Goal: Task Accomplishment & Management: Manage account settings

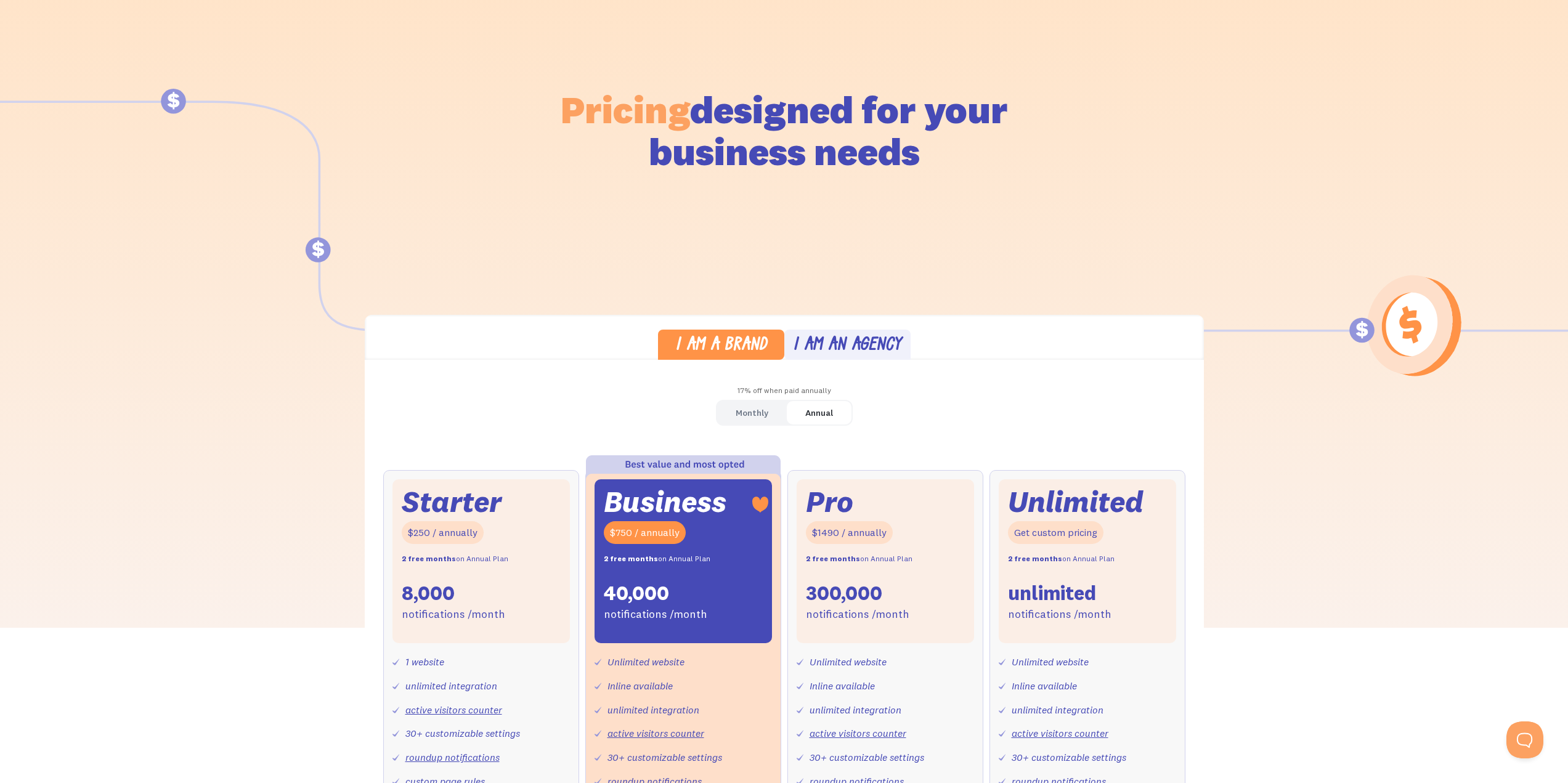
scroll to position [123, 0]
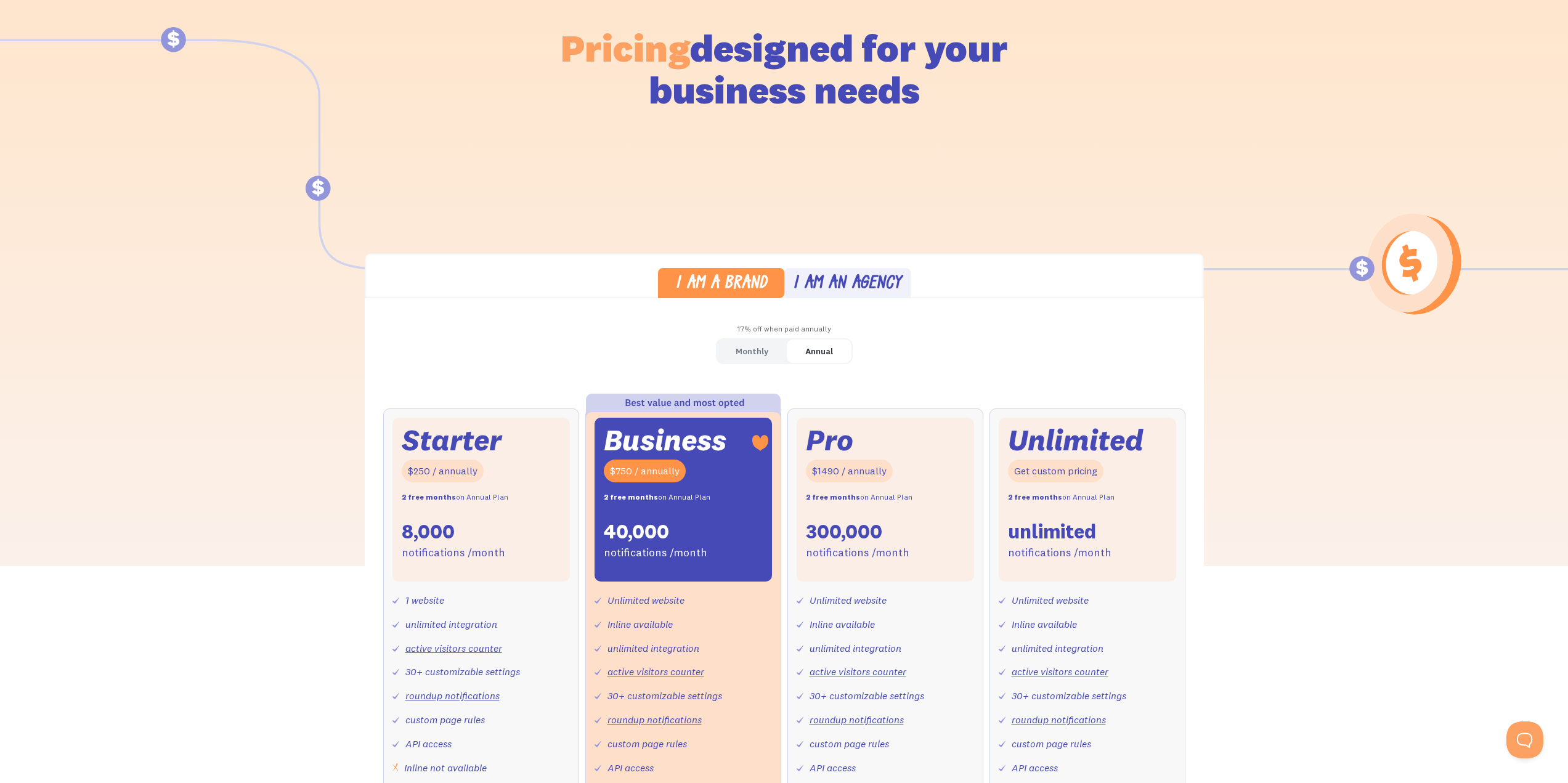
drag, startPoint x: 756, startPoint y: 364, endPoint x: 749, endPoint y: 354, distance: 12.2
click at [750, 357] on div "Monthly Annual" at bounding box center [784, 351] width 137 height 26
click at [749, 354] on div "Monthly" at bounding box center [752, 352] width 33 height 18
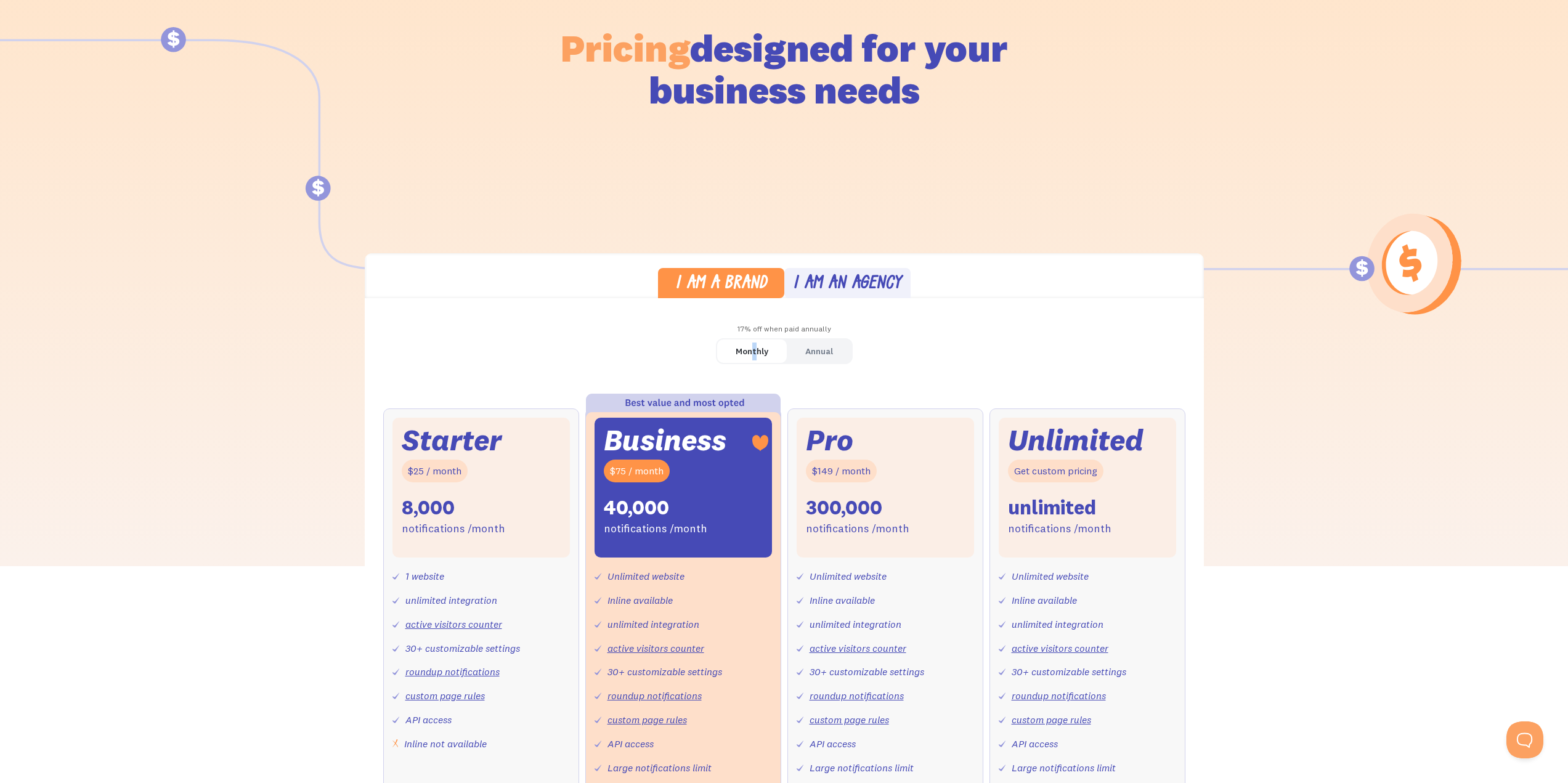
scroll to position [246, 0]
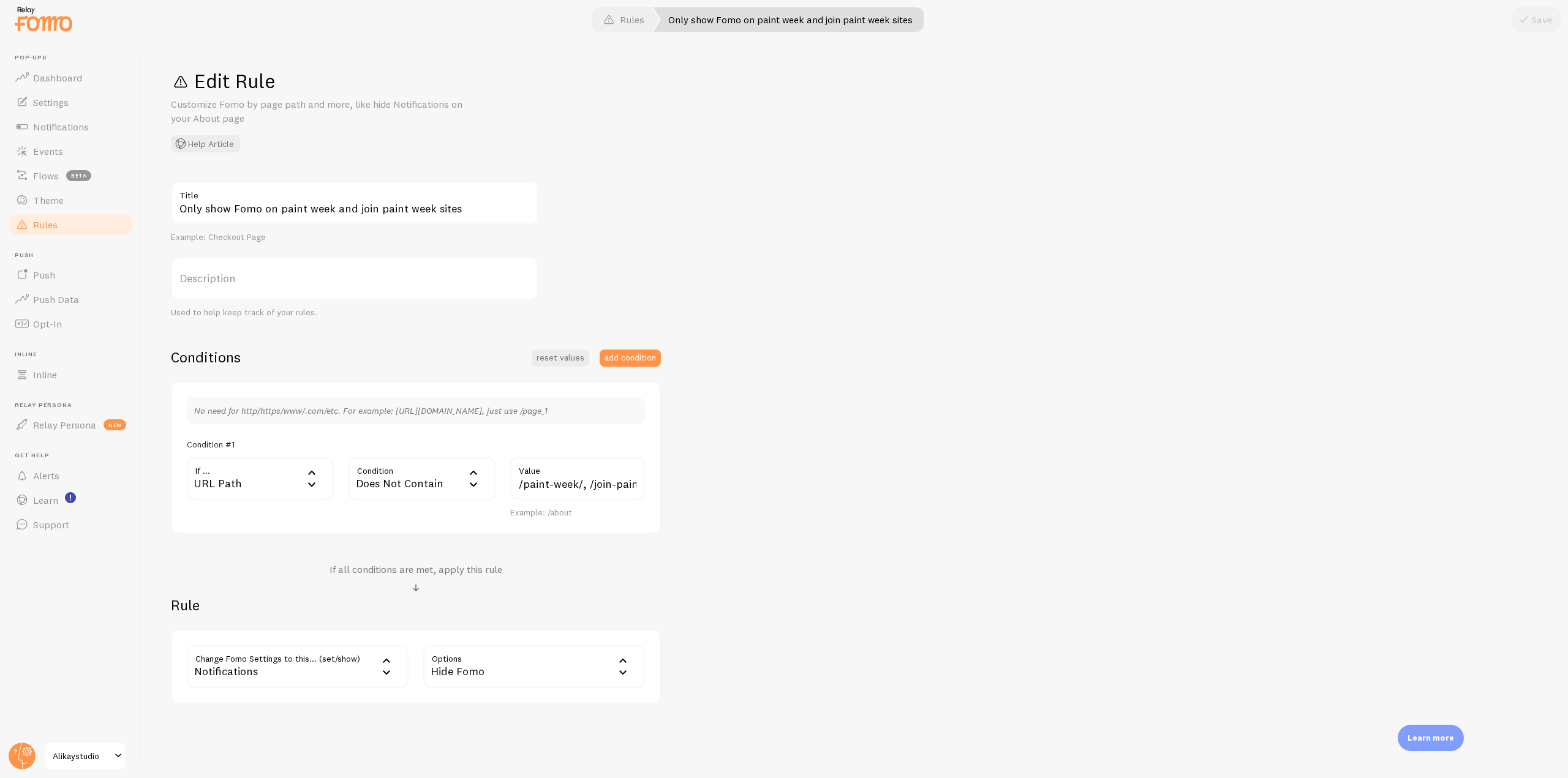
click at [614, 497] on input "/paint-week/, /join-paint-week/" at bounding box center [578, 479] width 135 height 43
click at [5, 754] on header "Pop-ups Dashboard Settings Notifications Events Flows beta Theme Rules [GEOGRAP…" at bounding box center [70, 409] width 141 height 739
click at [16, 753] on icon at bounding box center [16, 751] width 1 height 4
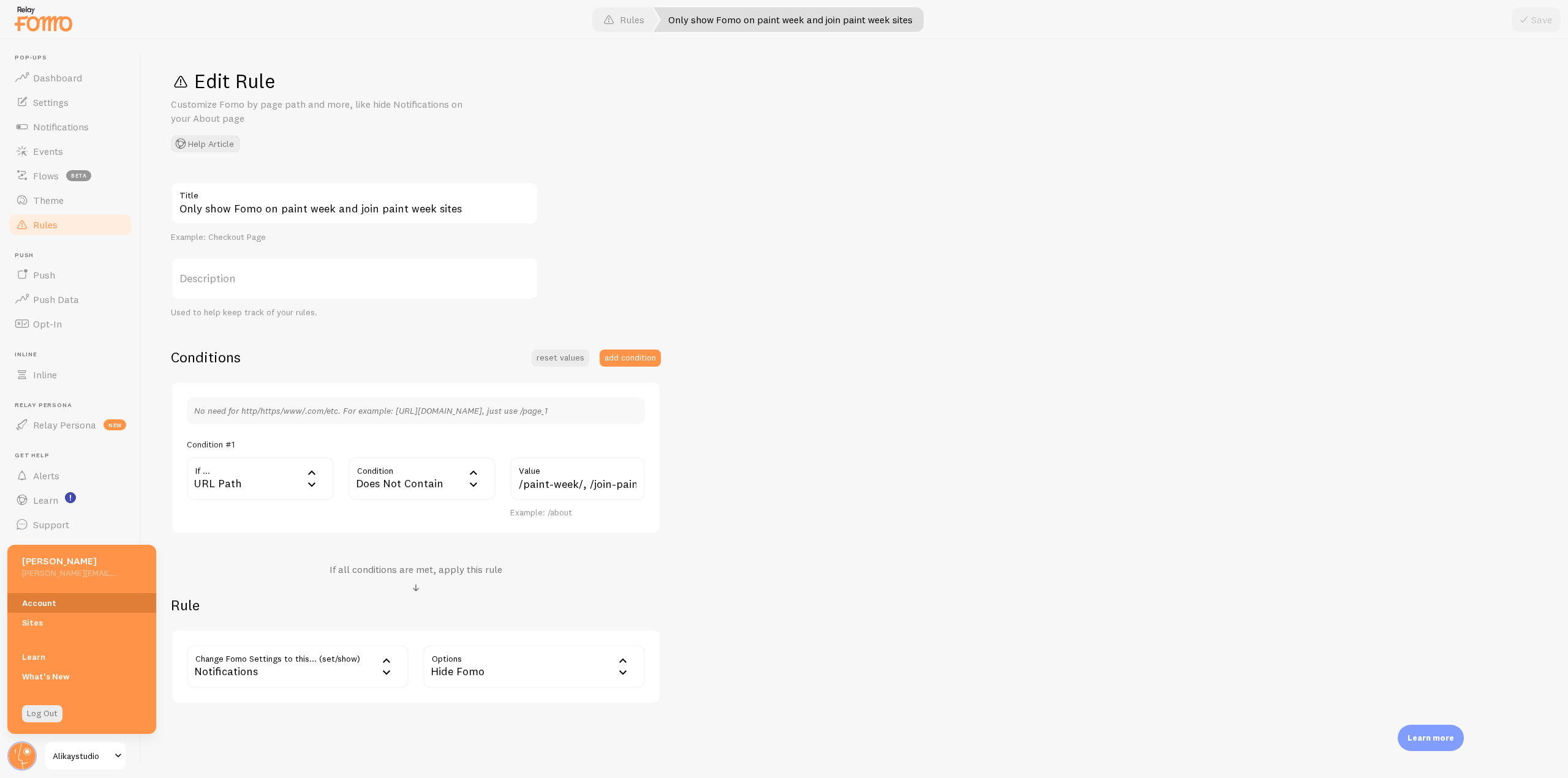
click at [55, 611] on link "Account" at bounding box center [81, 603] width 149 height 19
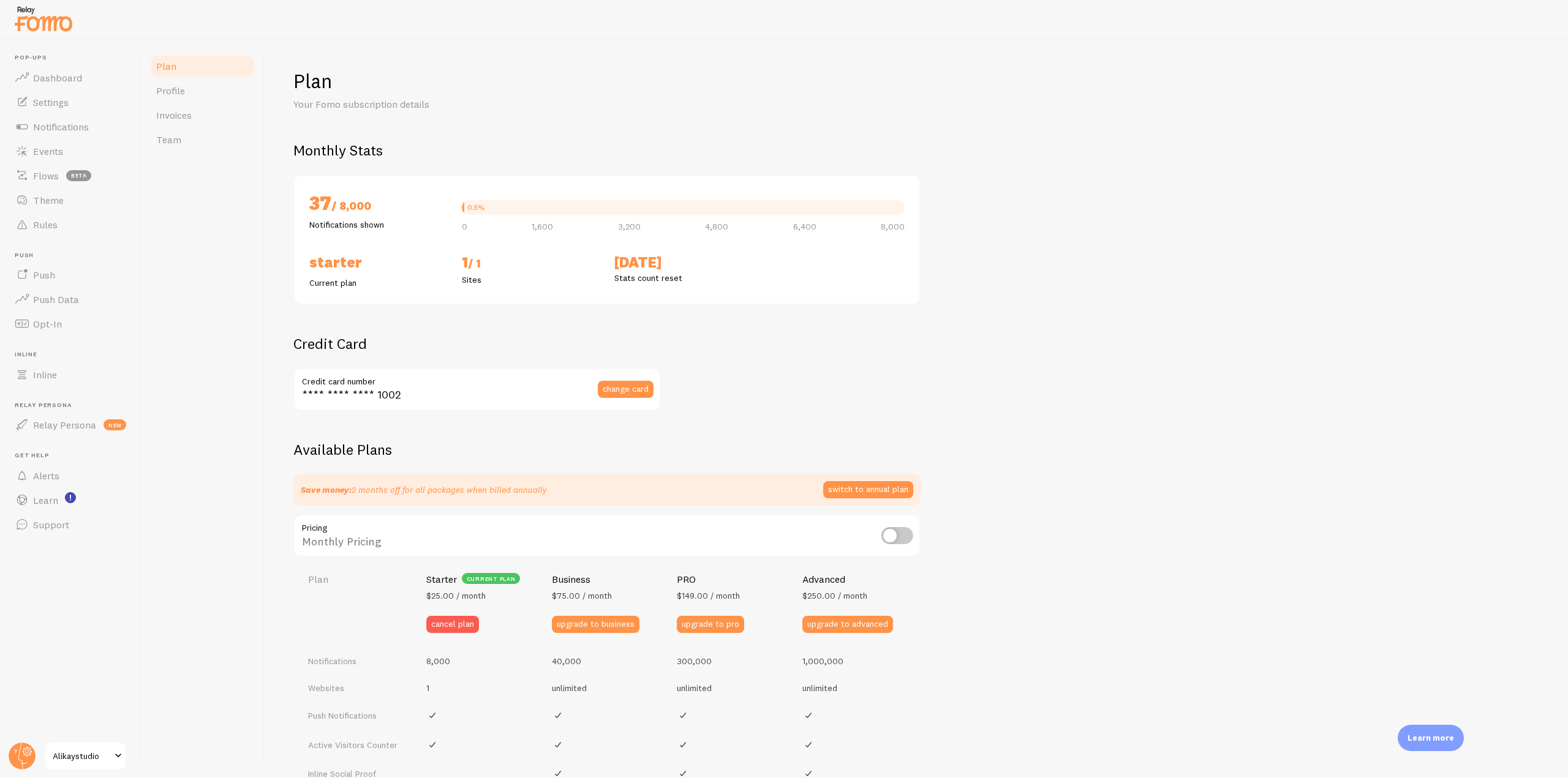
checkbox input "true"
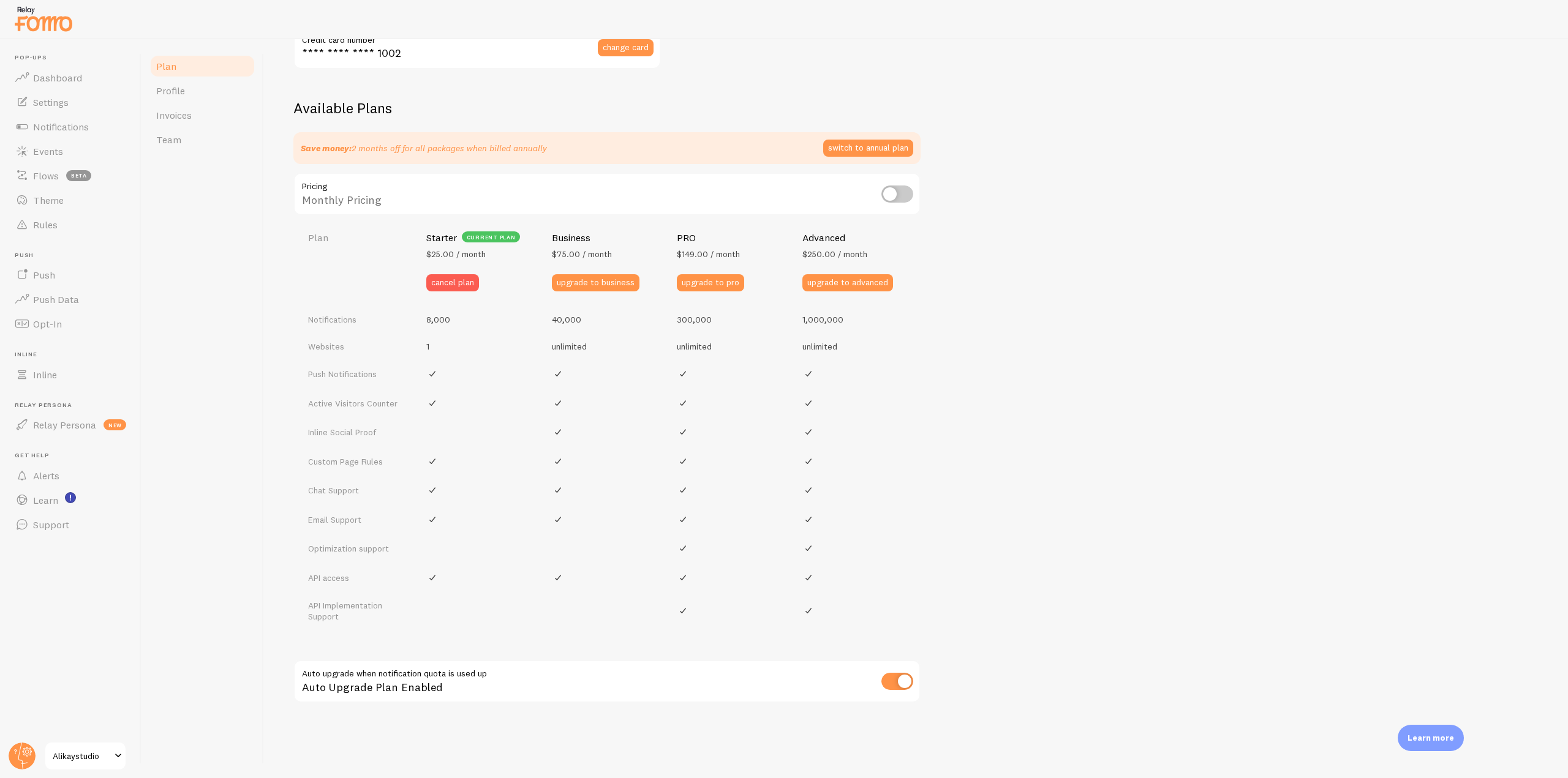
scroll to position [158, 0]
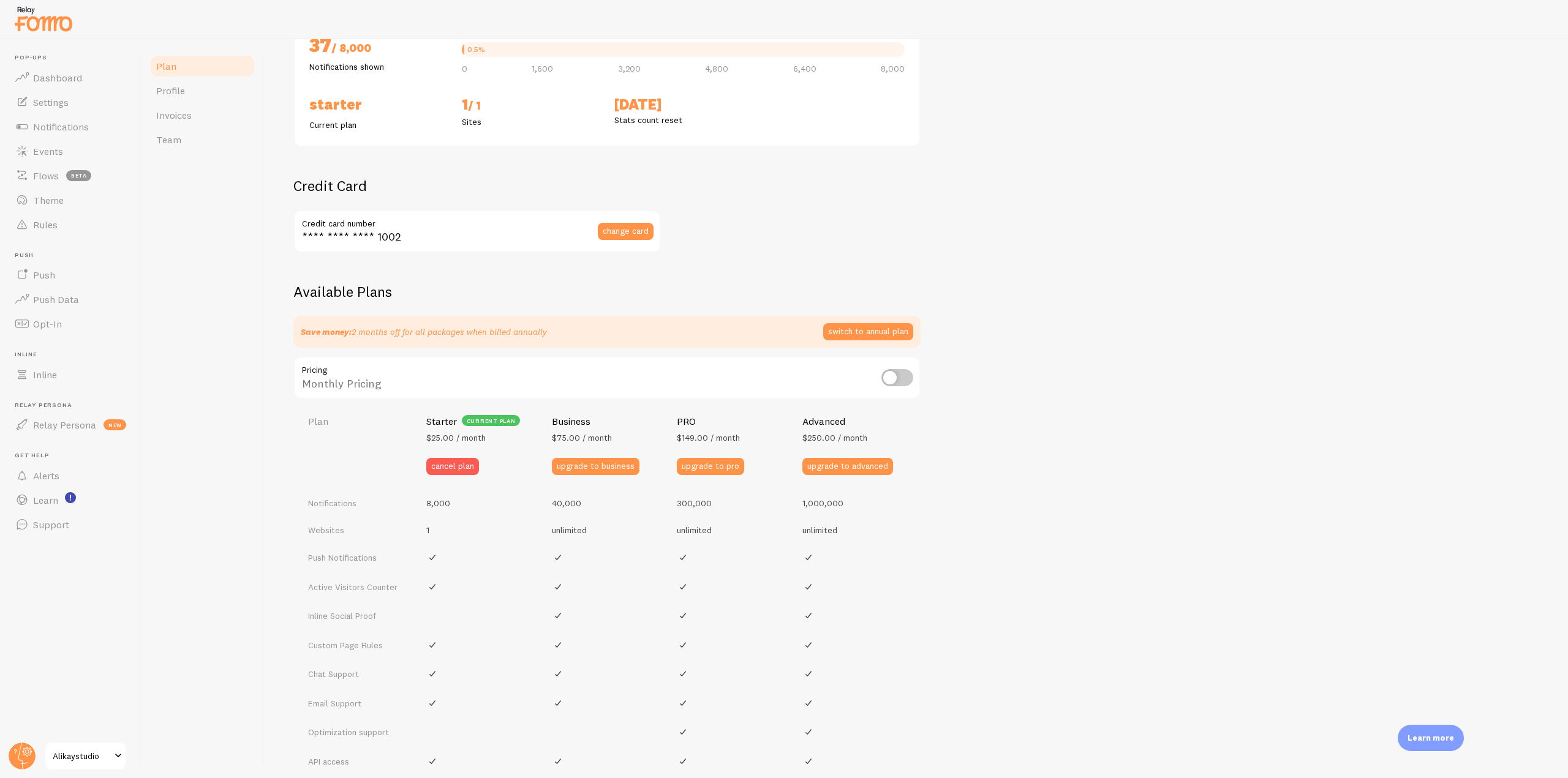
click at [1312, 615] on div "Available Plans Save money: 2 months off for all packages when billed annually …" at bounding box center [916, 607] width 1245 height 650
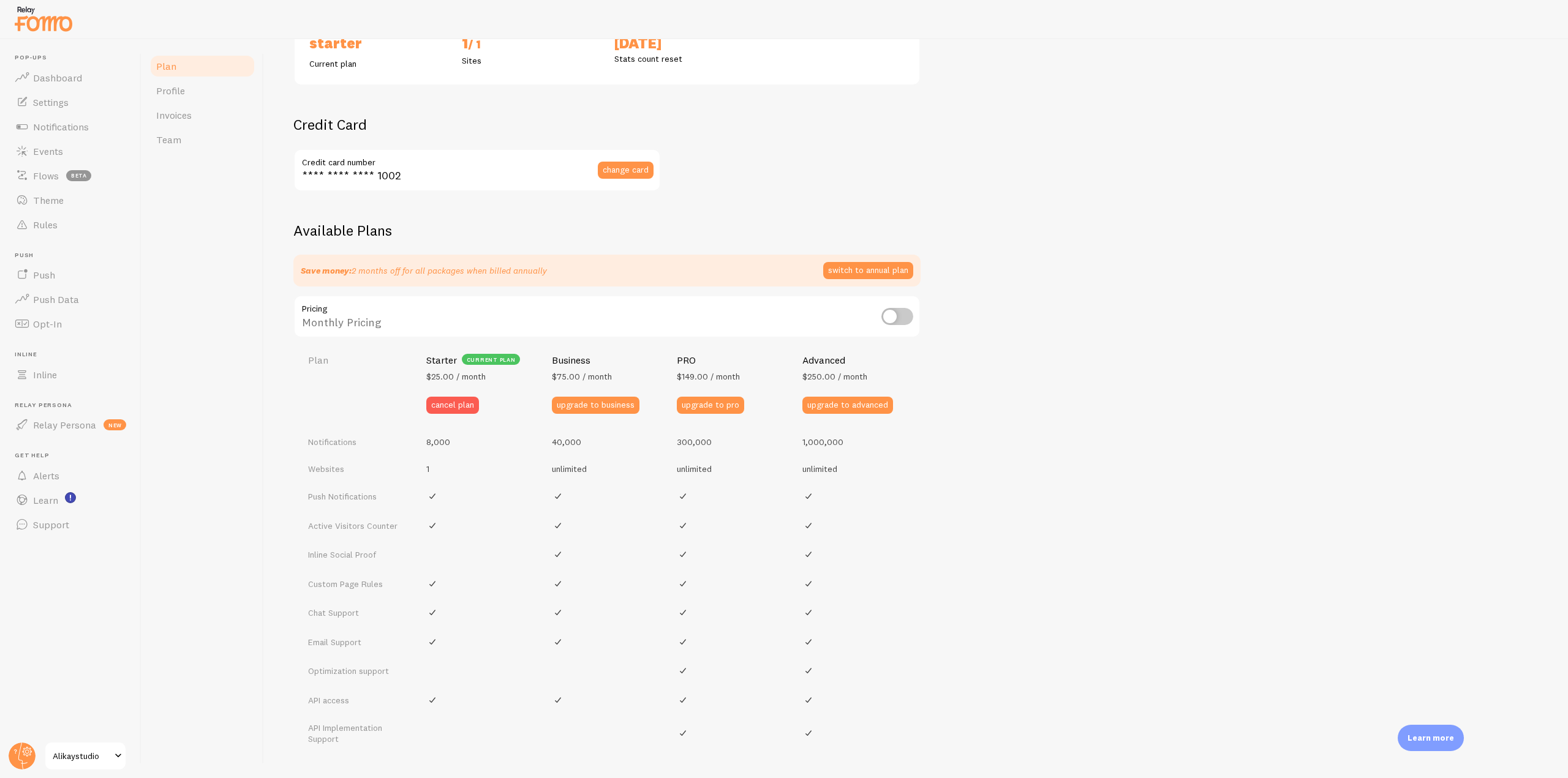
scroll to position [342, 0]
